Goal: Participate in discussion: Engage in conversation with other users on a specific topic

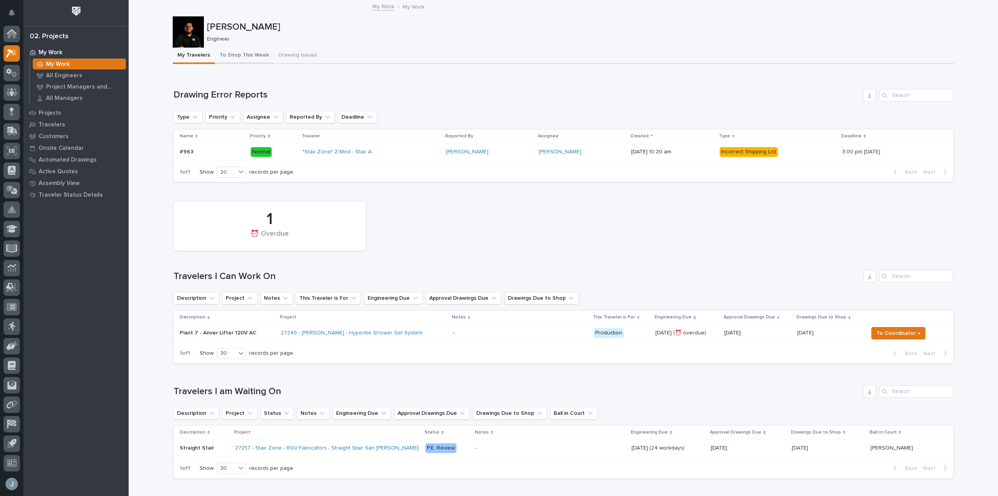
click at [255, 56] on button "To Shop This Week" at bounding box center [244, 56] width 59 height 16
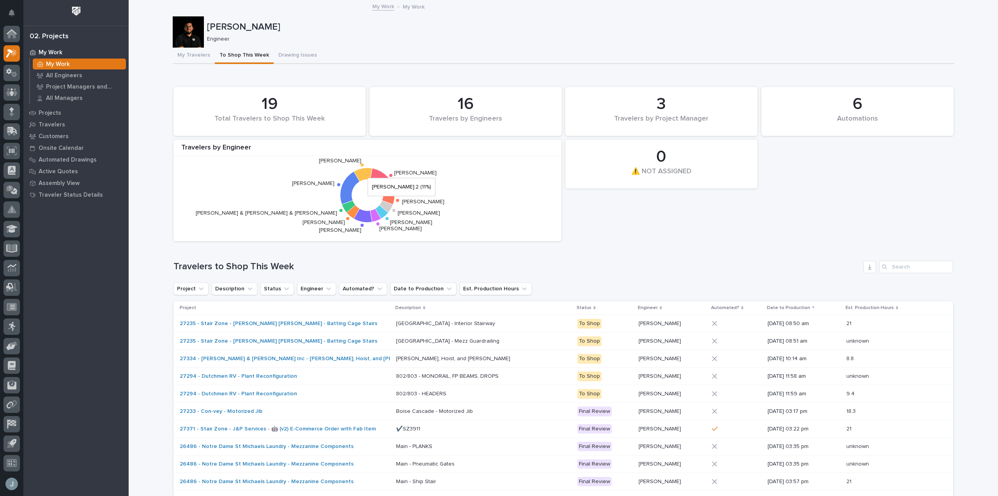
click at [367, 169] on icon at bounding box center [363, 175] width 18 height 14
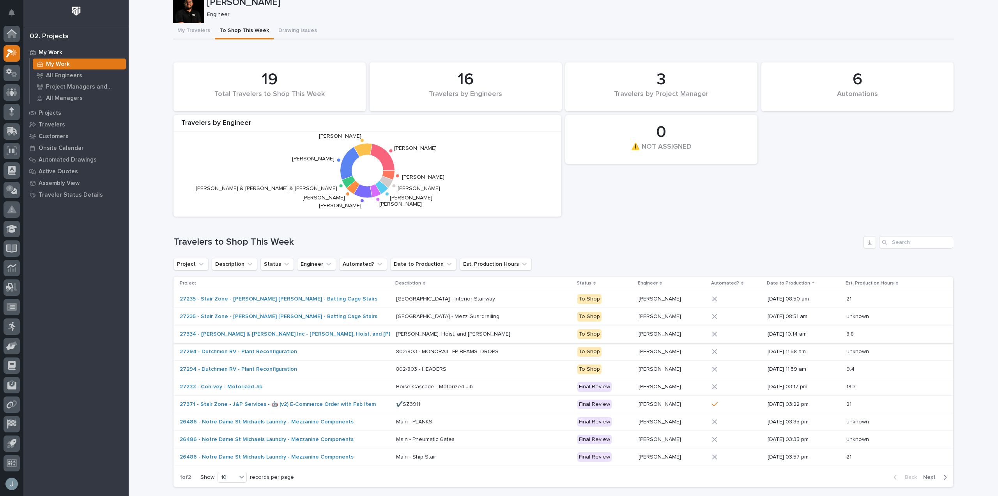
scroll to position [38, 0]
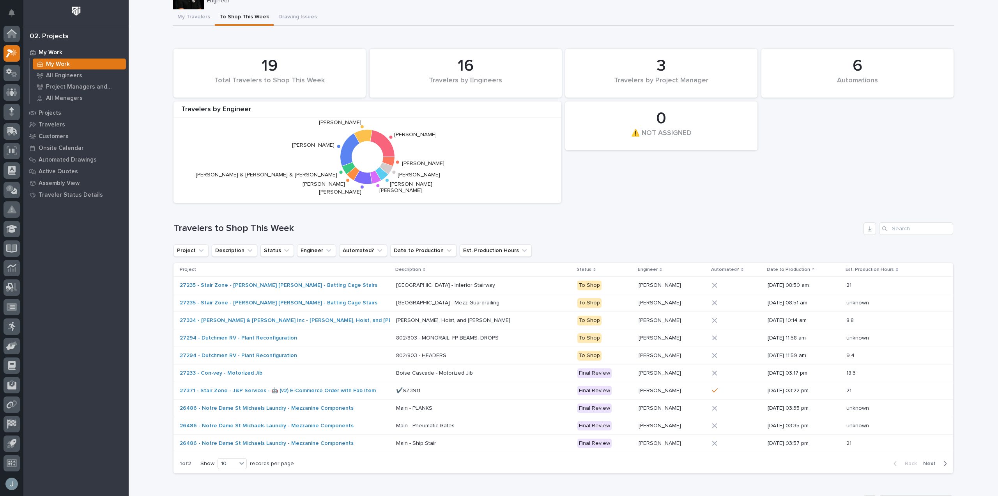
click at [935, 461] on span "Next" at bounding box center [931, 463] width 17 height 7
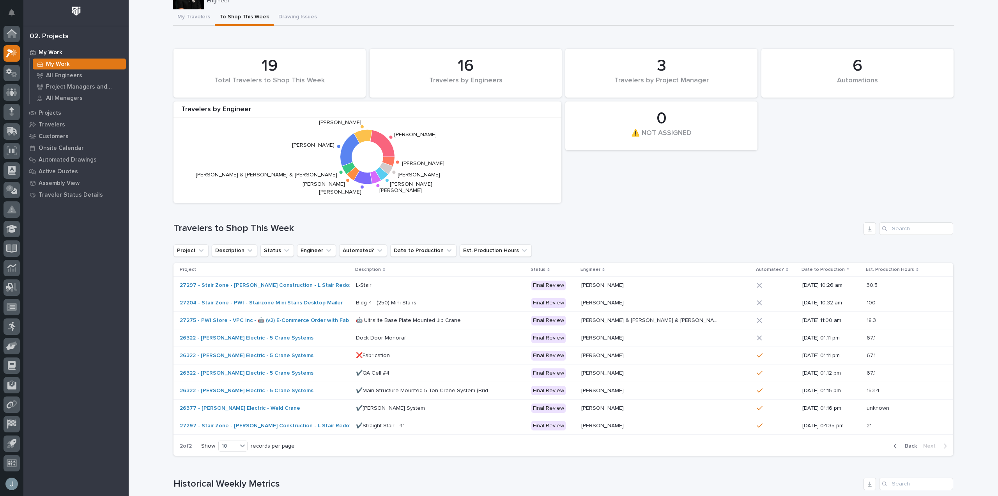
click at [910, 447] on span "Back" at bounding box center [908, 445] width 17 height 7
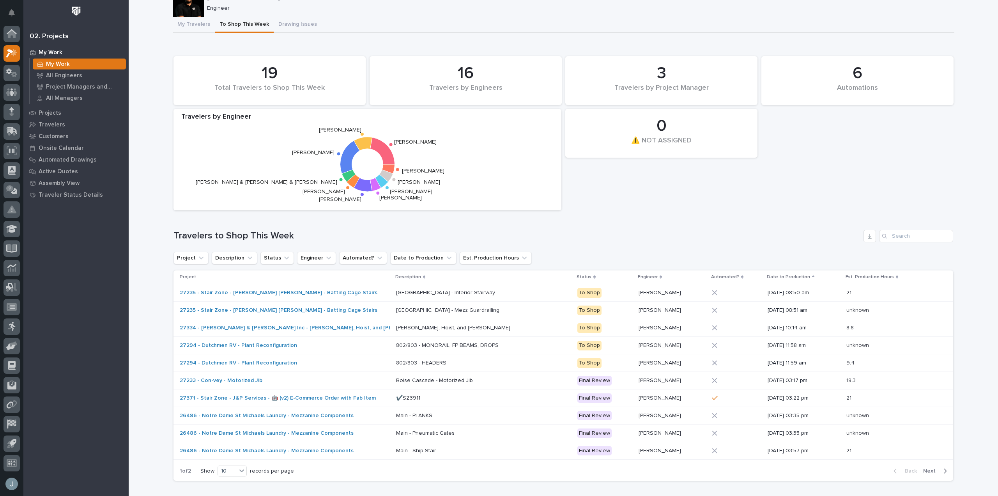
scroll to position [0, 0]
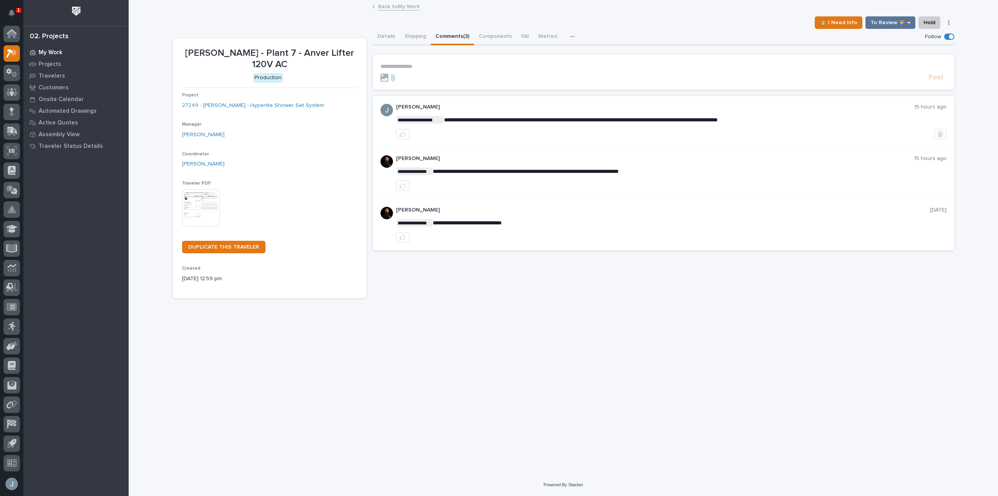
click at [57, 49] on p "My Work" at bounding box center [51, 52] width 24 height 7
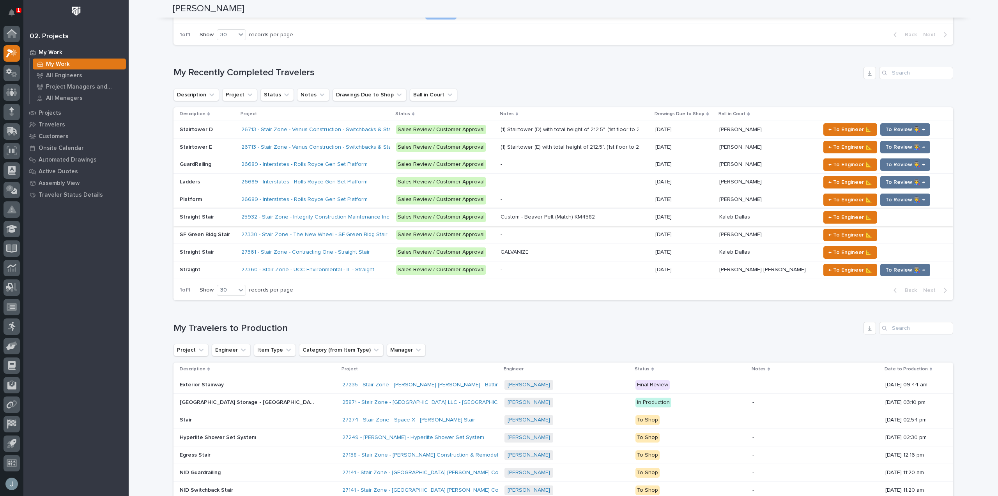
scroll to position [430, 0]
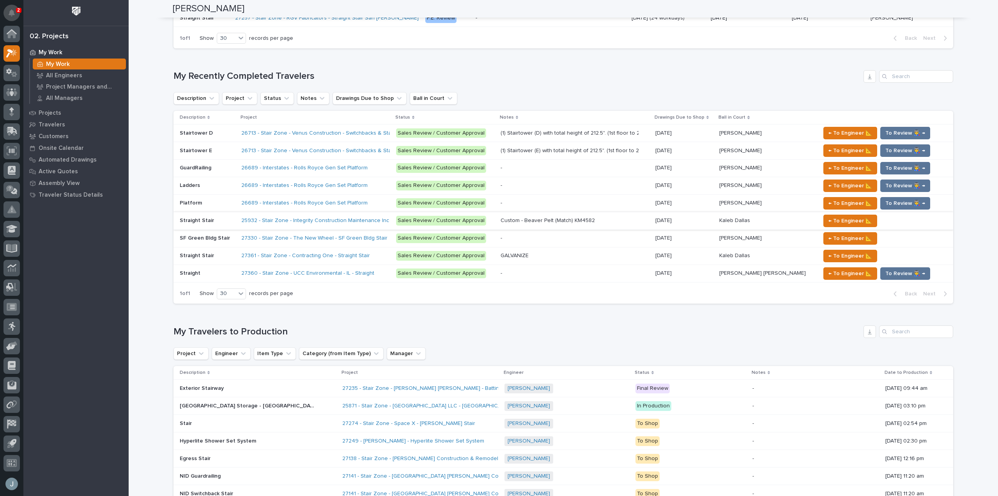
click at [11, 12] on icon "Notifications" at bounding box center [12, 12] width 6 height 7
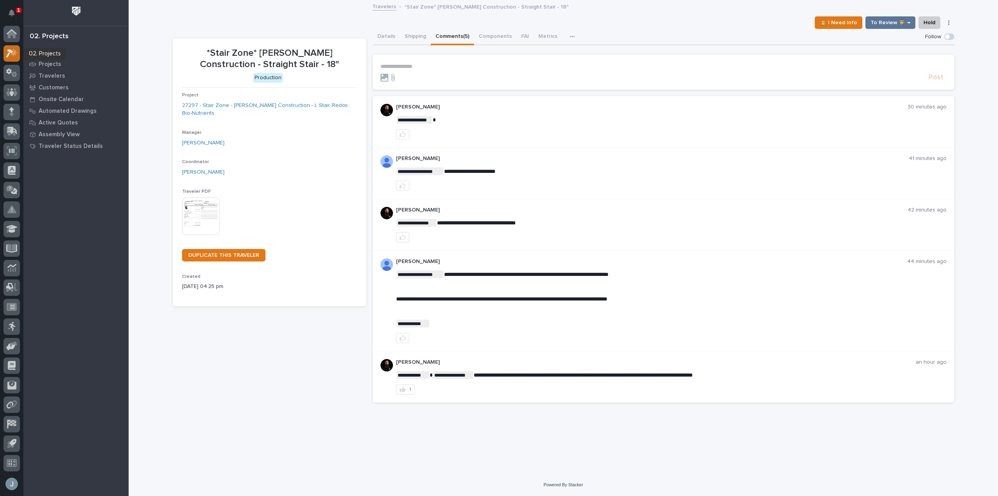
click at [11, 51] on icon at bounding box center [9, 53] width 7 height 9
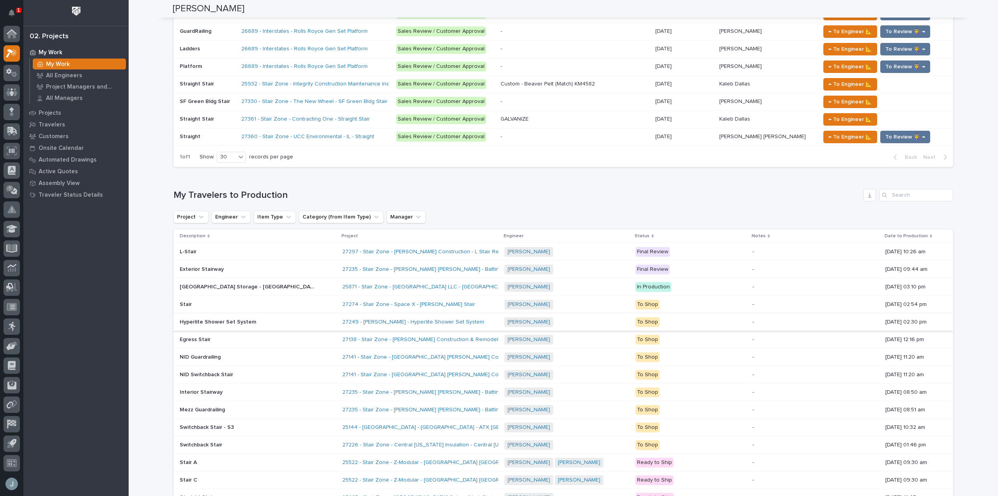
scroll to position [584, 0]
click at [17, 12] on p "2" at bounding box center [18, 9] width 3 height 5
click at [17, 12] on button "Notifications" at bounding box center [12, 13] width 16 height 16
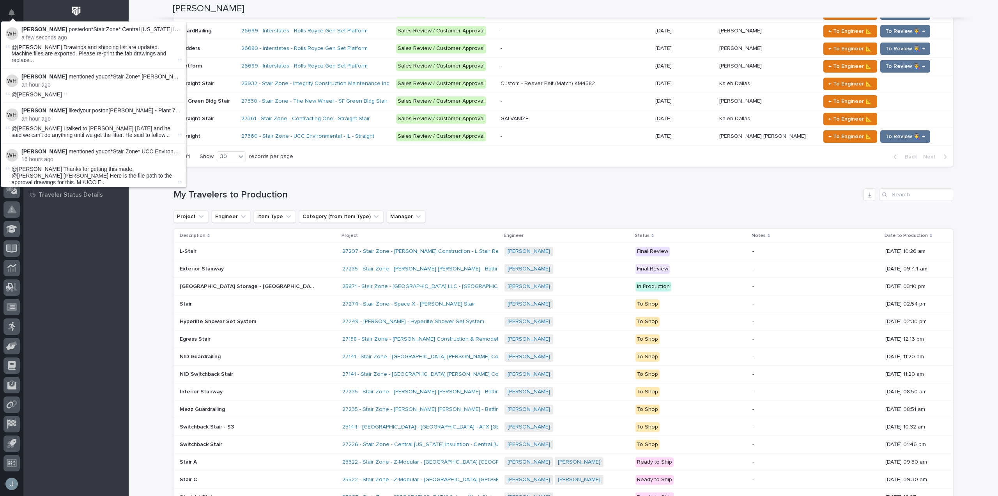
click at [17, 12] on button "Notifications" at bounding box center [12, 13] width 16 height 16
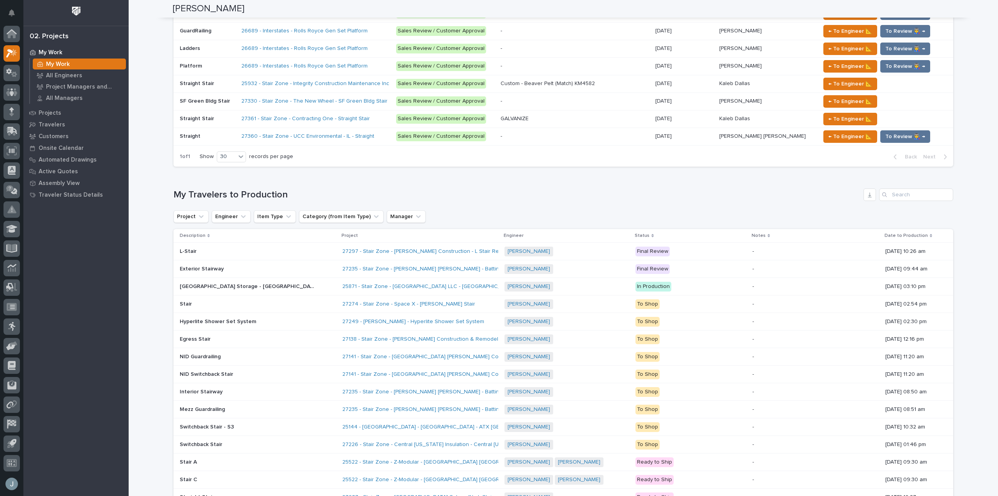
click at [474, 178] on div "Loading... Saving… My Travelers to Production Project Engineer Item Type Catego…" at bounding box center [564, 397] width 780 height 448
click at [56, 120] on div "Travelers" at bounding box center [75, 124] width 101 height 11
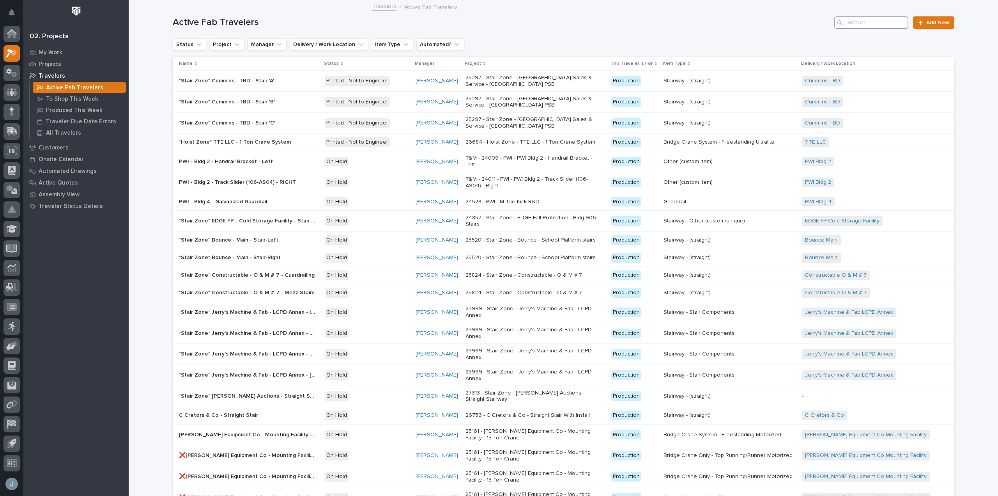
click at [863, 23] on input "Search" at bounding box center [871, 22] width 74 height 12
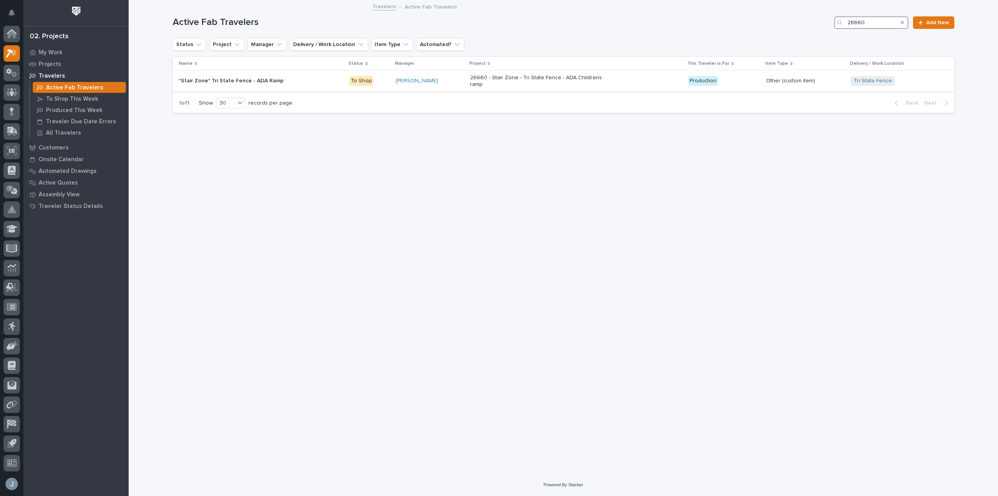
type input "26660"
click at [313, 82] on p at bounding box center [247, 81] width 136 height 7
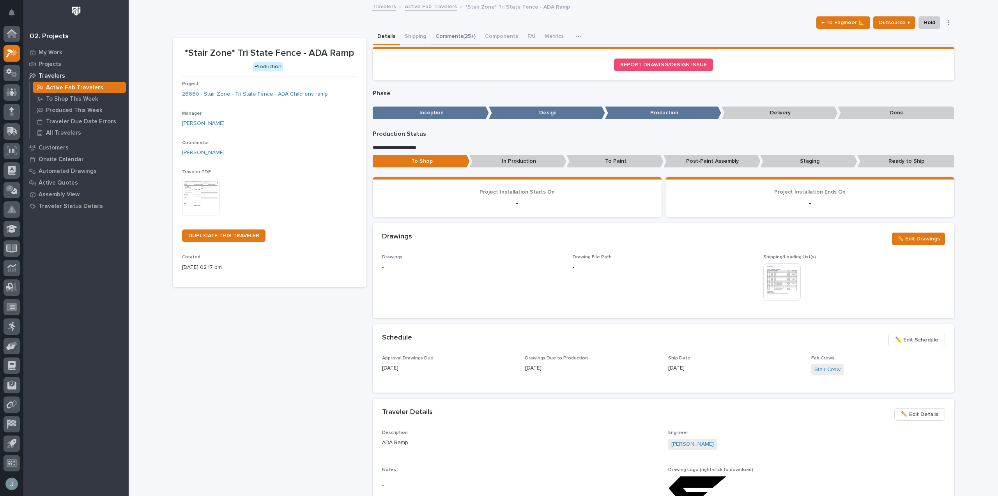
click at [445, 32] on button "Comments (25+)" at bounding box center [456, 37] width 50 height 16
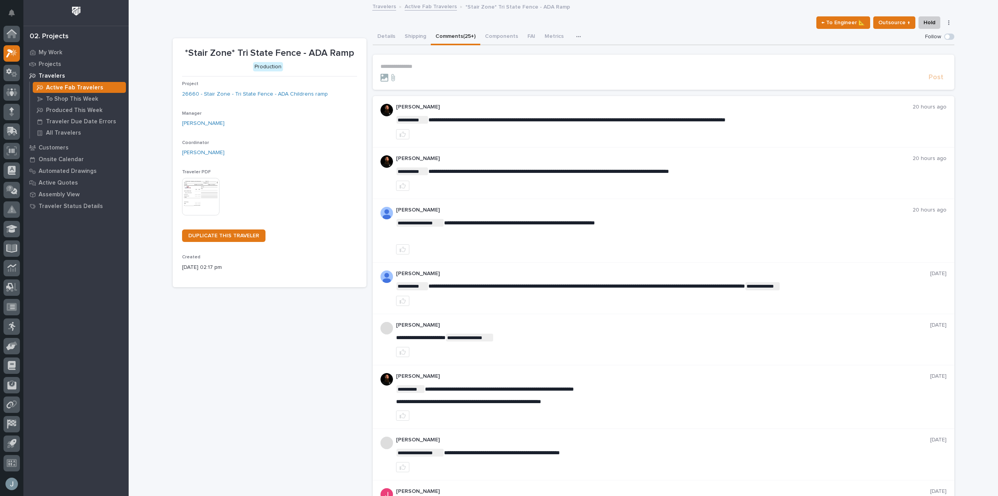
click at [421, 65] on p "**********" at bounding box center [664, 66] width 566 height 7
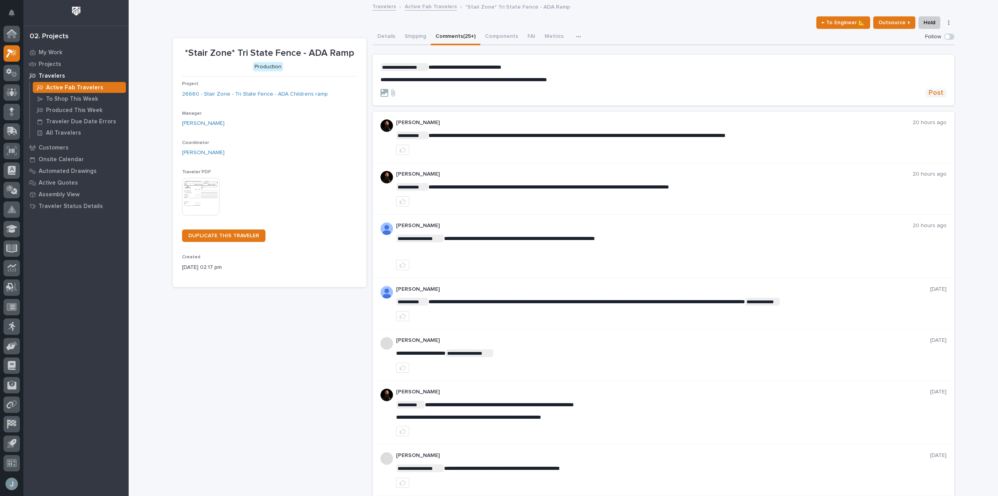
click at [937, 90] on span "Post" at bounding box center [936, 93] width 15 height 9
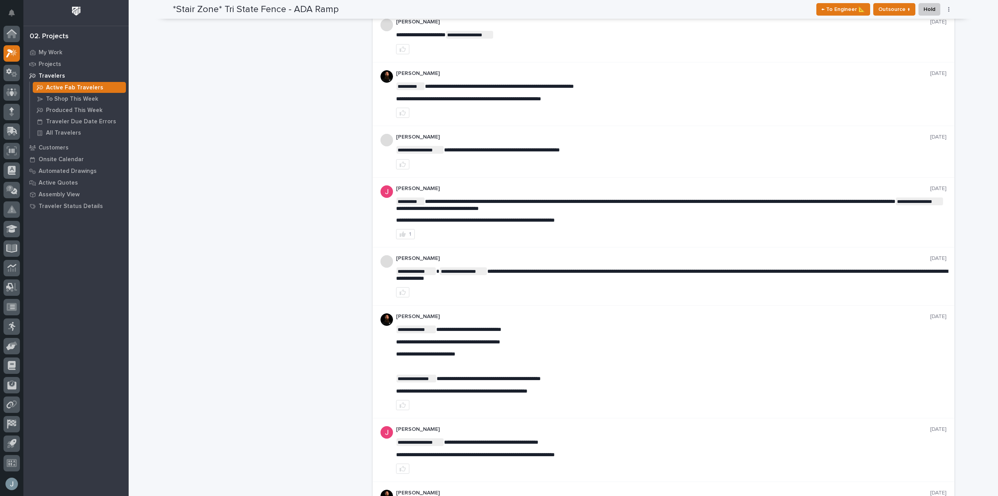
scroll to position [390, 0]
